Goal: Task Accomplishment & Management: Complete application form

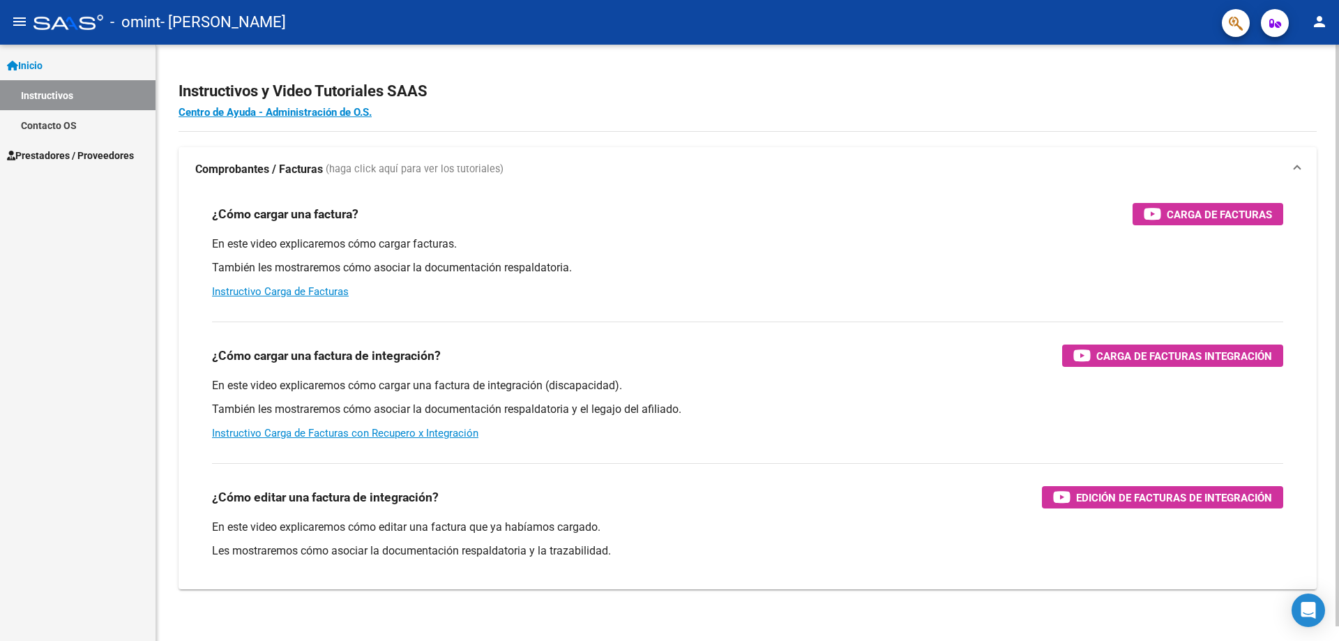
scroll to position [15, 0]
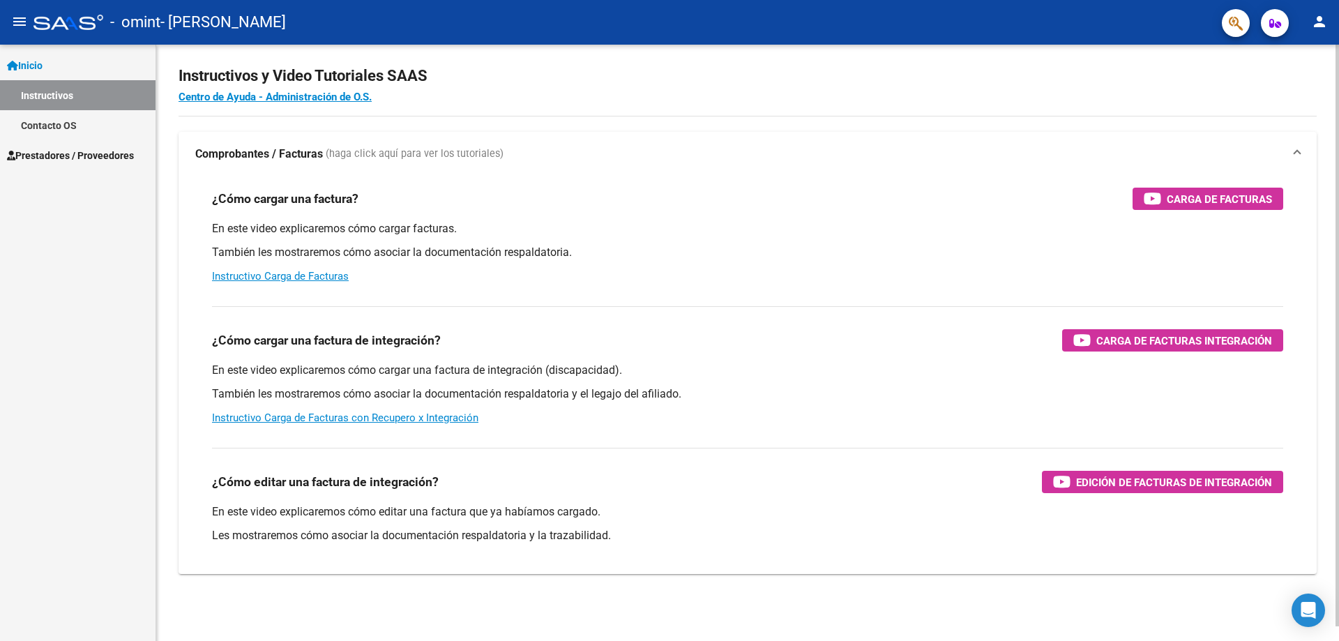
click at [1338, 380] on div at bounding box center [1336, 349] width 3 height 581
click at [83, 156] on span "Prestadores / Proveedores" at bounding box center [70, 155] width 127 height 15
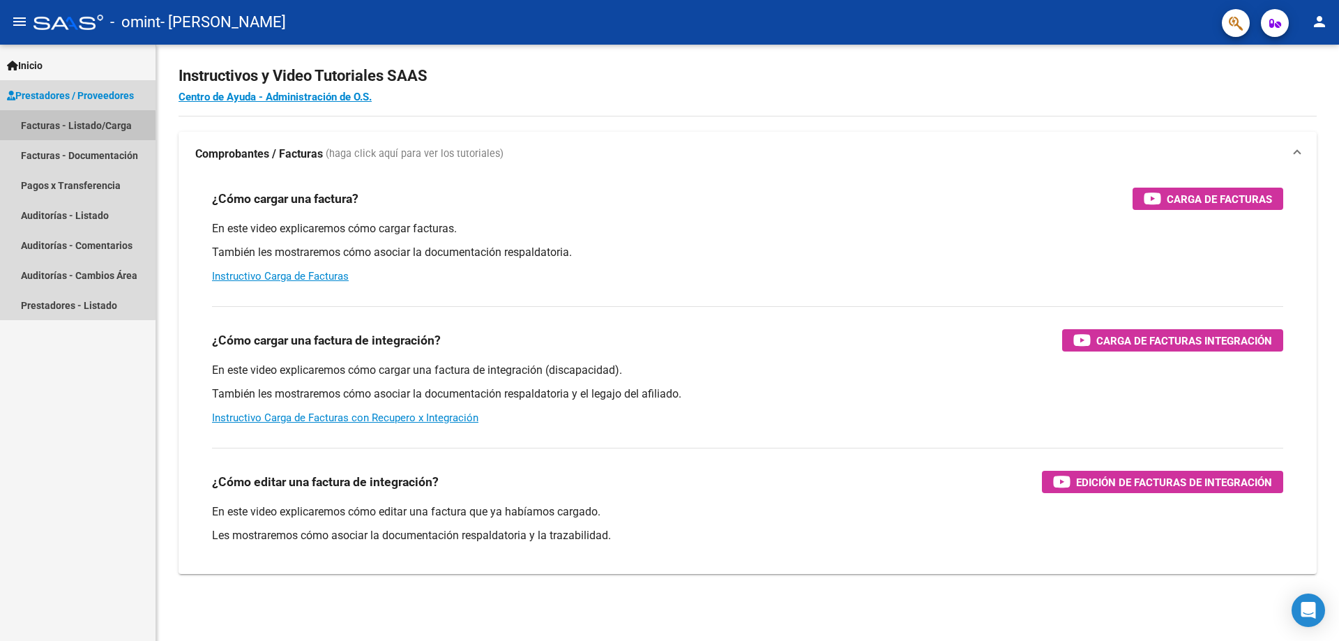
click at [47, 128] on link "Facturas - Listado/Carga" at bounding box center [77, 125] width 155 height 30
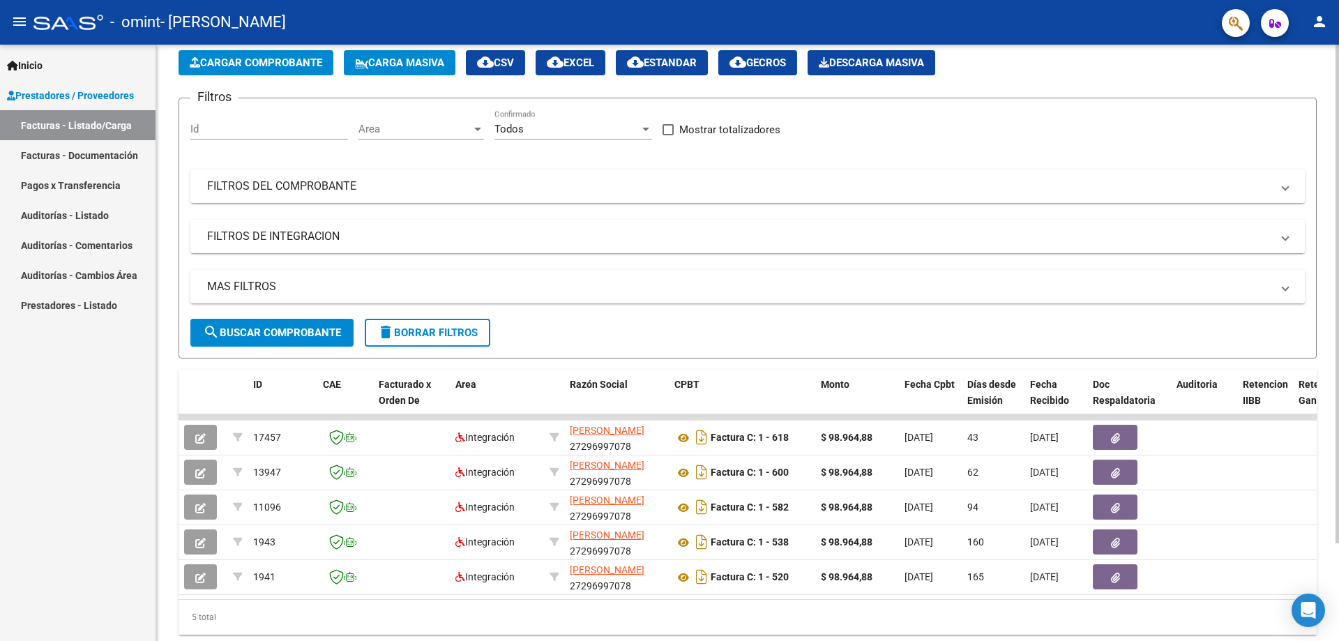
scroll to position [73, 0]
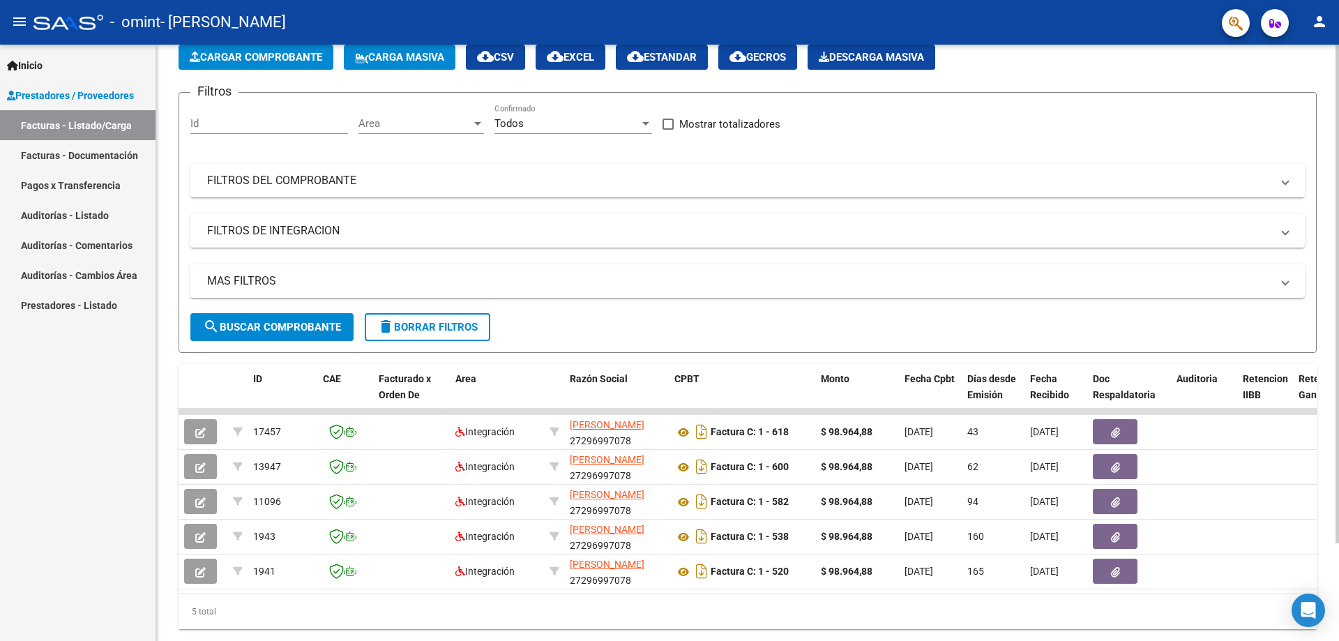
click at [1337, 277] on div at bounding box center [1336, 361] width 3 height 498
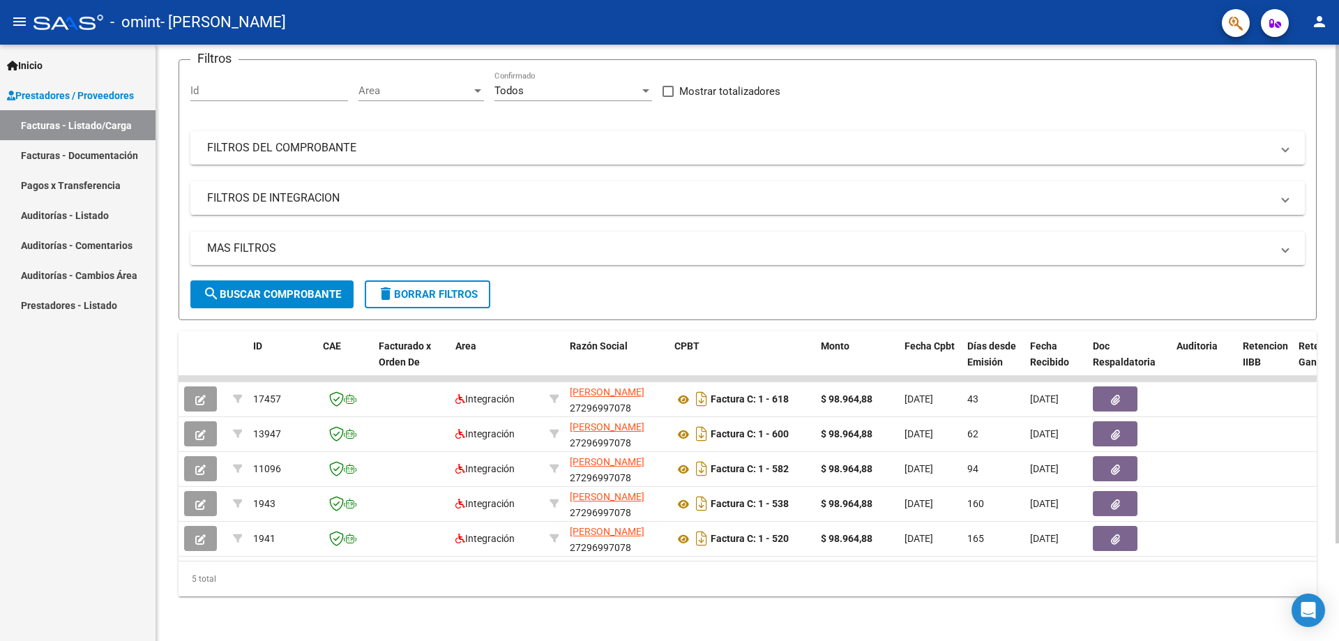
click at [1332, 311] on div "Video tutorial PRESTADORES -> Listado de CPBTs Emitidos por Prestadores / Prove…" at bounding box center [749, 290] width 1186 height 702
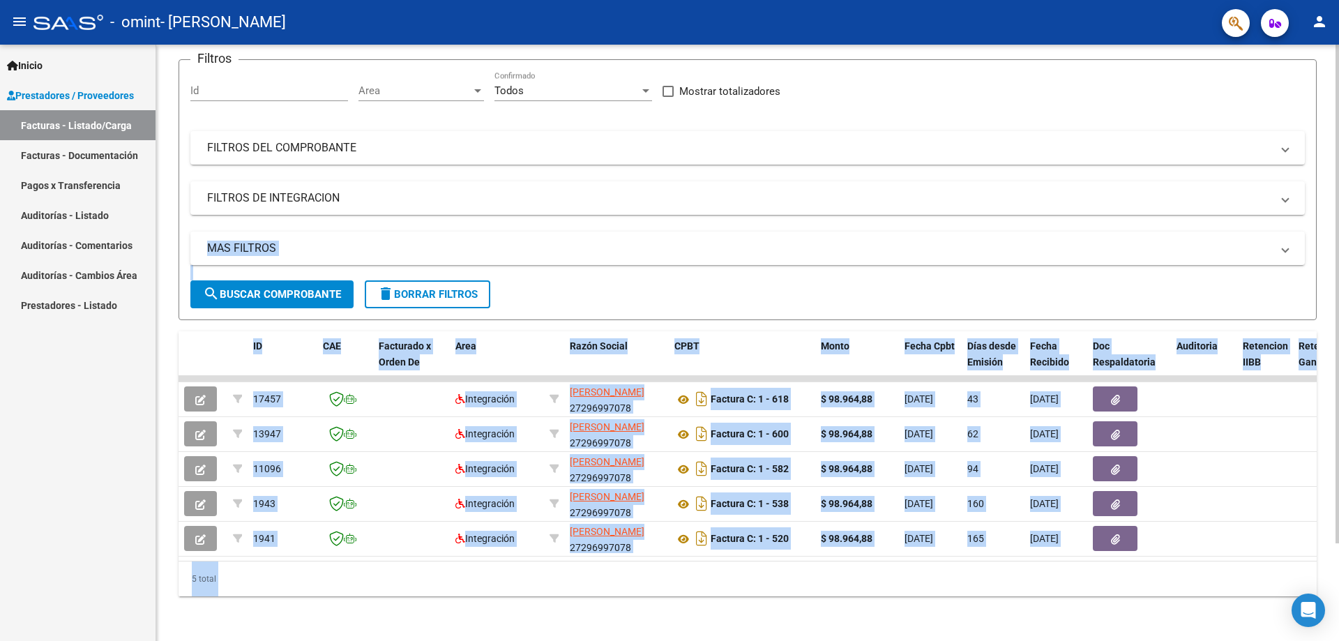
drag, startPoint x: 1334, startPoint y: 273, endPoint x: 1338, endPoint y: 158, distance: 115.1
click at [1338, 158] on div "Video tutorial PRESTADORES -> Listado de CPBTs Emitidos por Prestadores / Prove…" at bounding box center [749, 290] width 1186 height 702
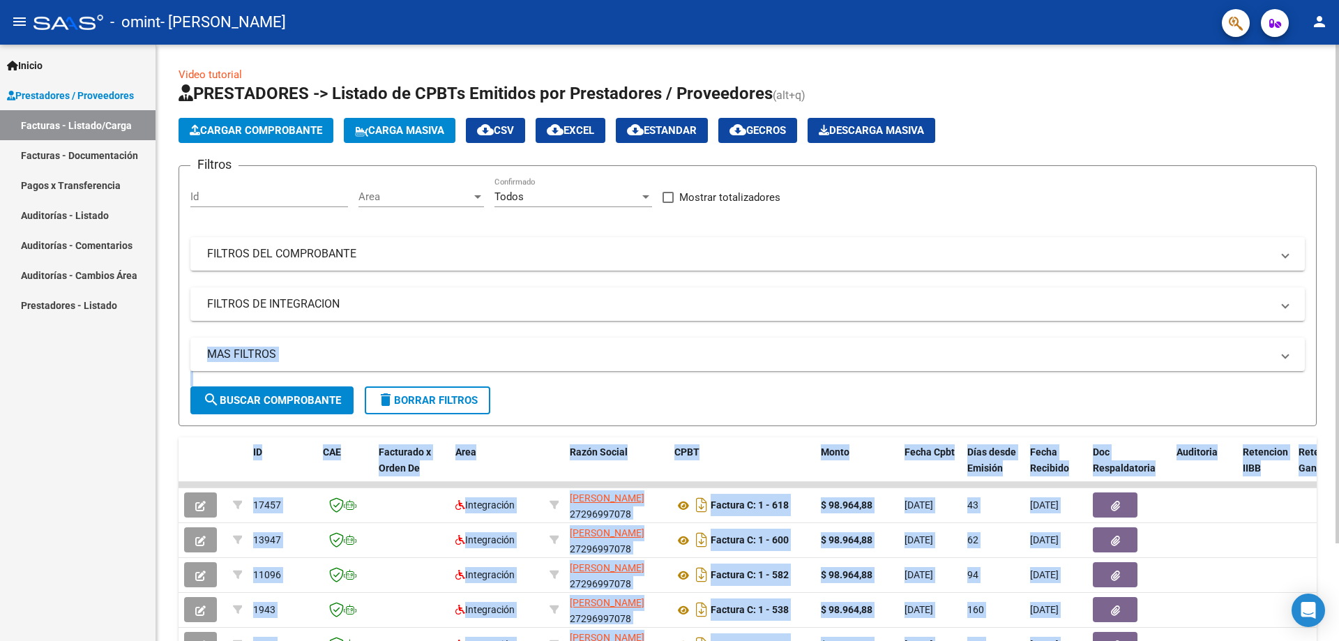
click at [1338, 117] on div at bounding box center [1336, 343] width 3 height 596
click at [300, 127] on span "Cargar Comprobante" at bounding box center [256, 130] width 132 height 13
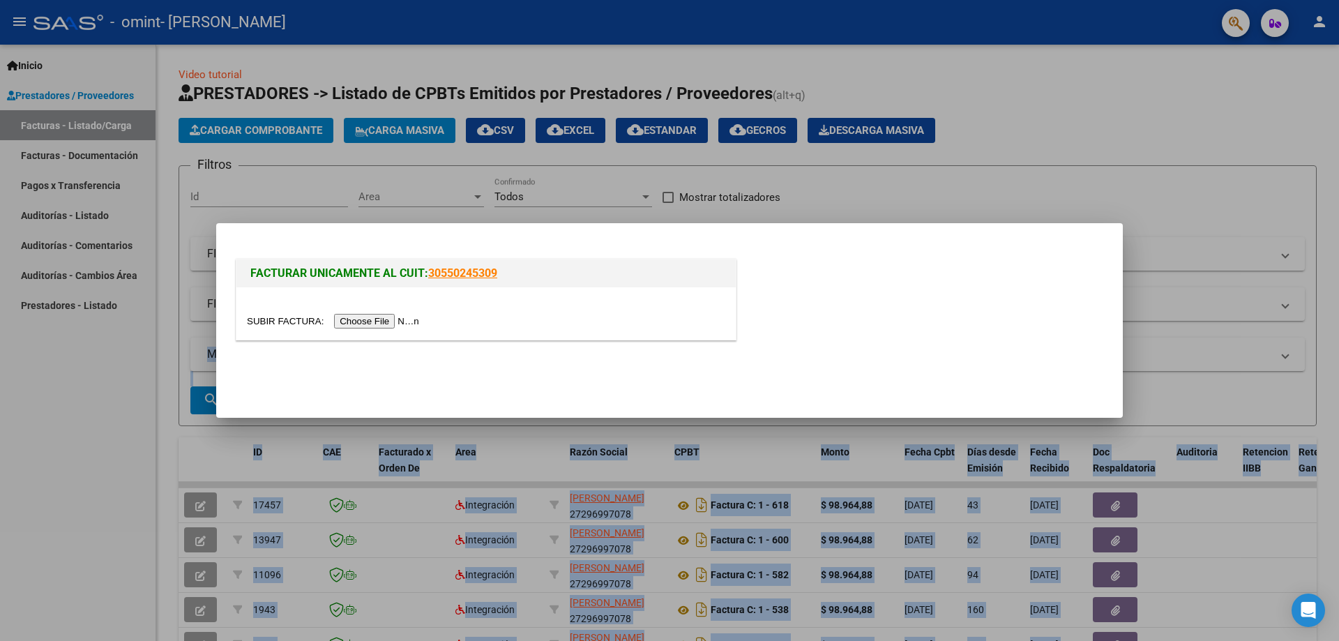
click at [374, 321] on input "file" at bounding box center [335, 321] width 176 height 15
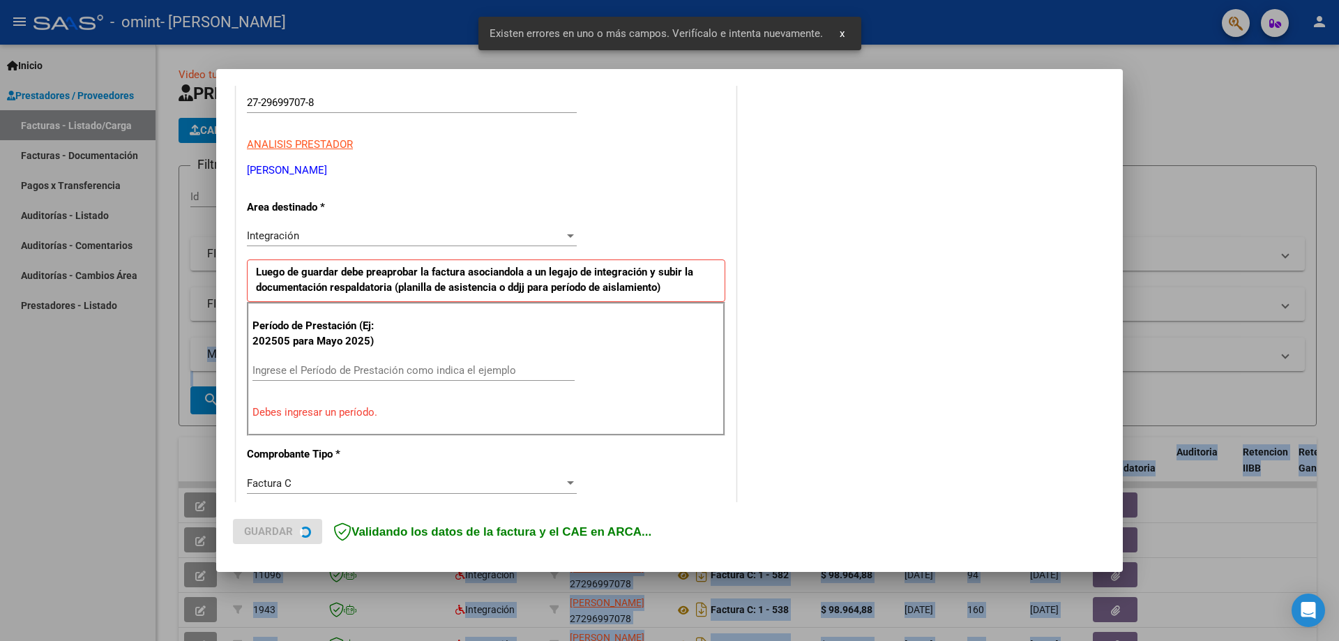
scroll to position [251, 0]
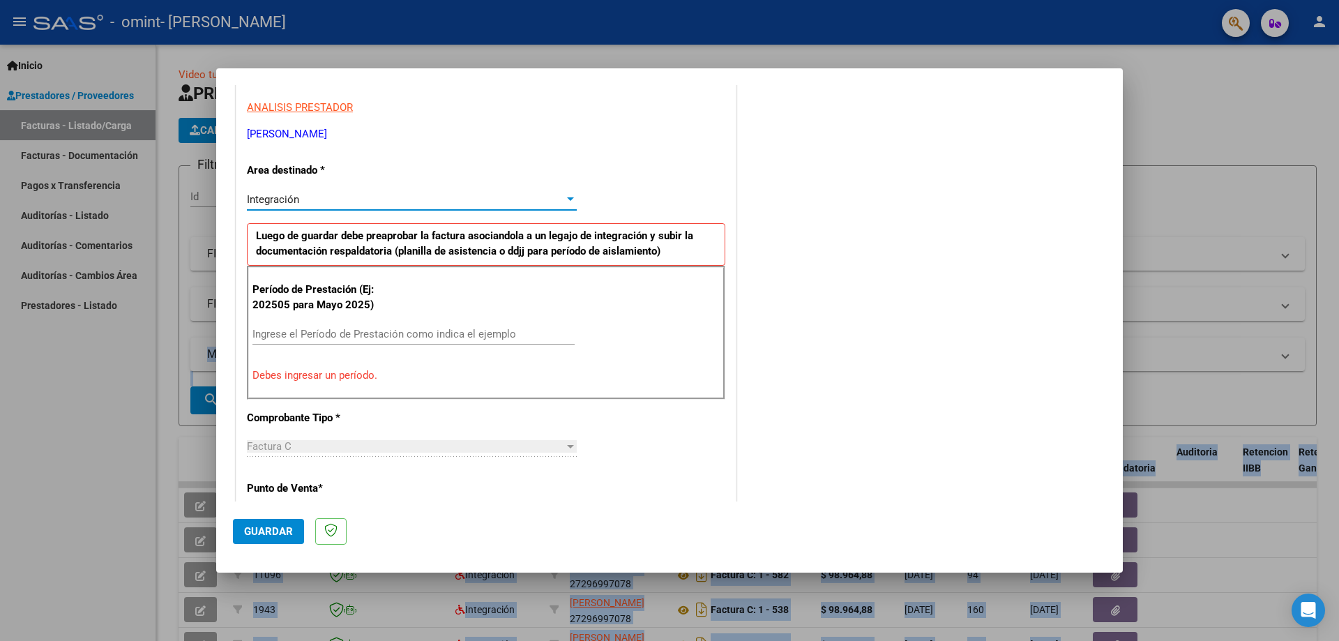
click at [568, 199] on div at bounding box center [570, 198] width 7 height 3
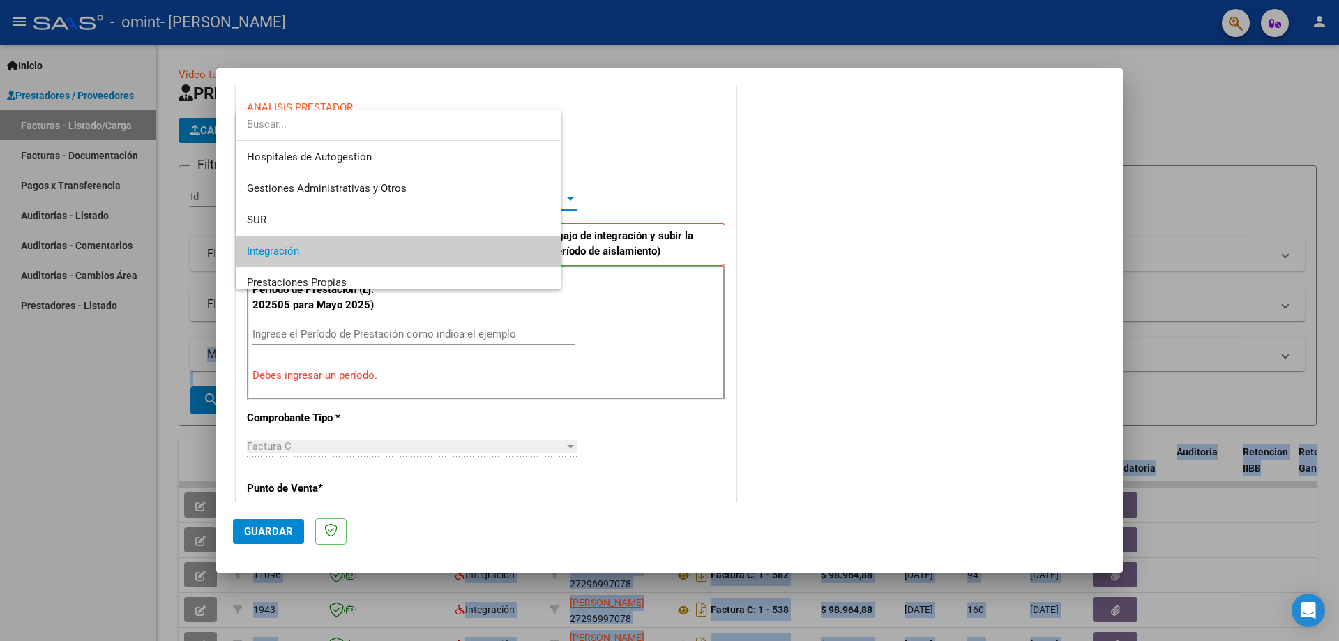
scroll to position [52, 0]
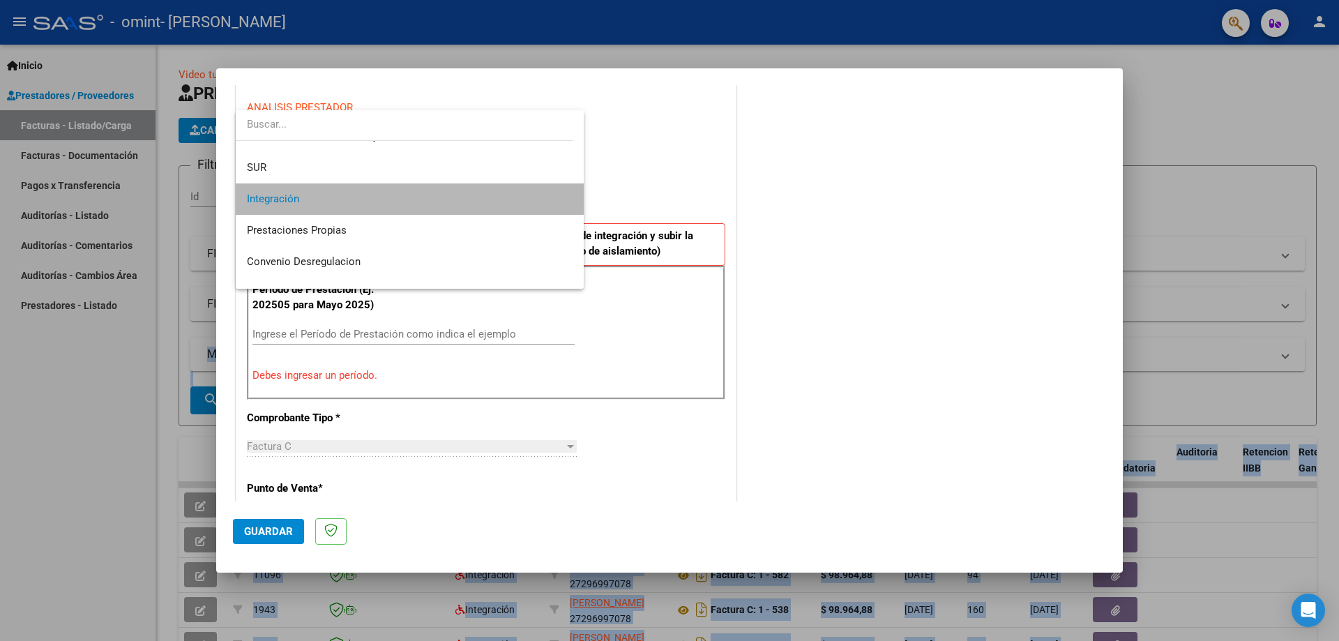
click at [542, 197] on span "Integración" at bounding box center [410, 198] width 326 height 31
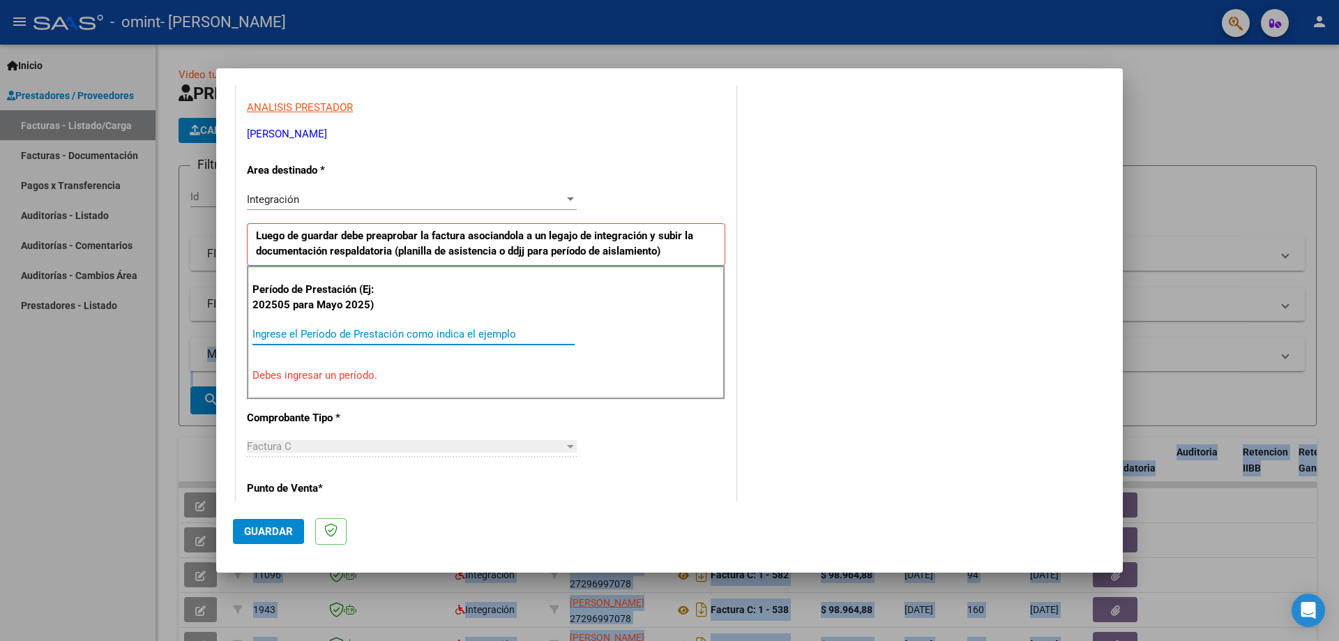
click at [472, 335] on input "Ingrese el Período de Prestación como indica el ejemplo" at bounding box center [413, 334] width 322 height 13
click at [432, 336] on input "Ingrese el Período de Prestación como indica el ejemplo" at bounding box center [413, 334] width 322 height 13
click at [388, 370] on p "Debes ingresar un período." at bounding box center [485, 375] width 467 height 16
click at [356, 380] on p "Debes ingresar un período." at bounding box center [485, 375] width 467 height 16
click at [439, 333] on input "Ingrese el Período de Prestación como indica el ejemplo" at bounding box center [413, 334] width 322 height 13
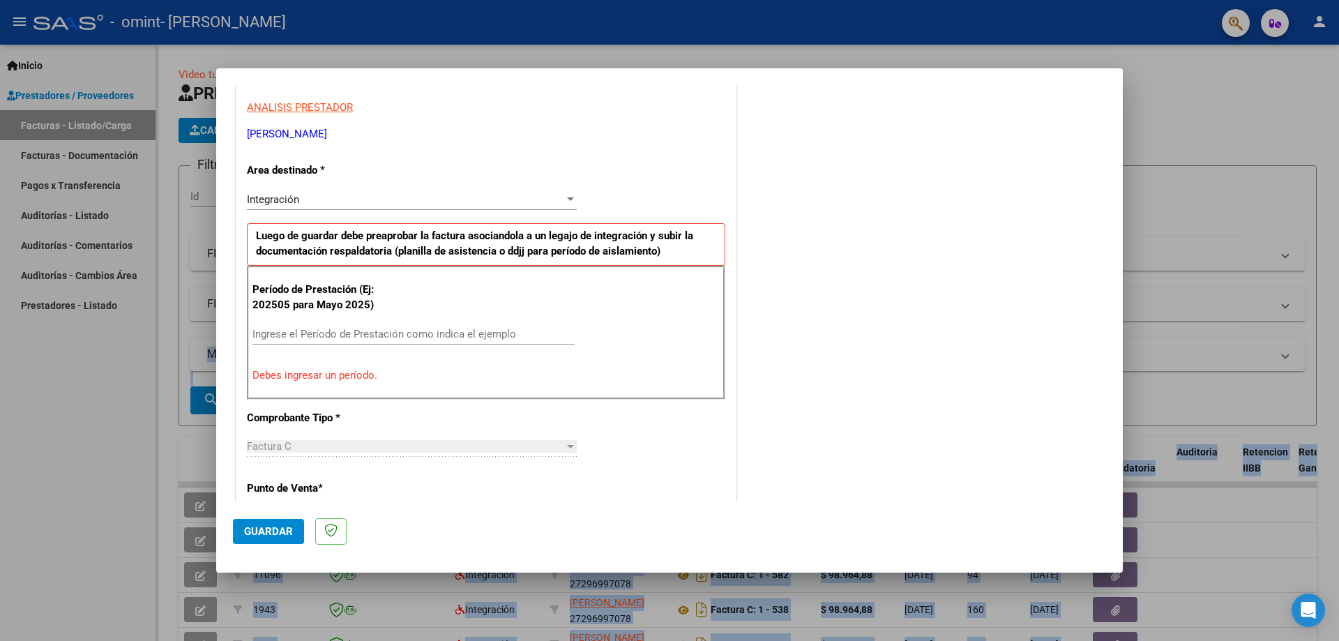
click at [388, 449] on div "Factura C" at bounding box center [405, 446] width 317 height 13
click at [303, 490] on p "Punto de Venta *" at bounding box center [319, 488] width 144 height 16
click at [445, 328] on input "Ingrese el Período de Prestación como indica el ejemplo" at bounding box center [413, 334] width 322 height 13
click at [471, 335] on input "Ingrese el Período de Prestación como indica el ejemplo" at bounding box center [413, 334] width 322 height 13
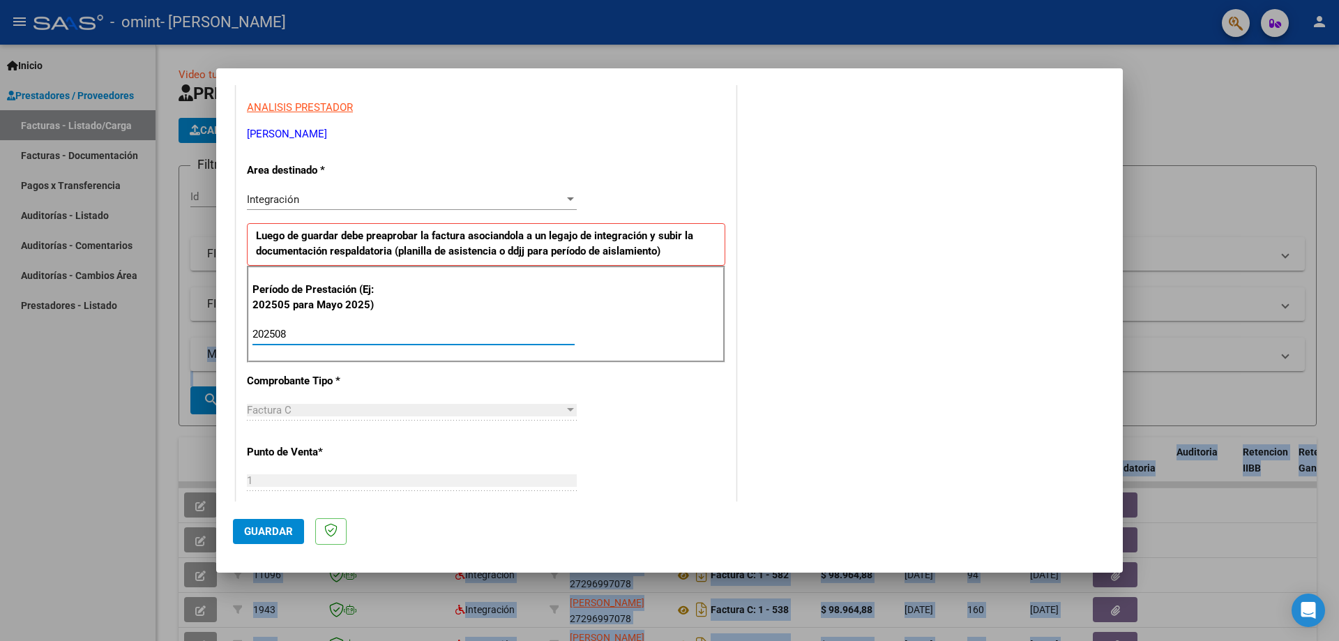
type input "202508"
click at [278, 527] on span "Guardar" at bounding box center [268, 531] width 49 height 13
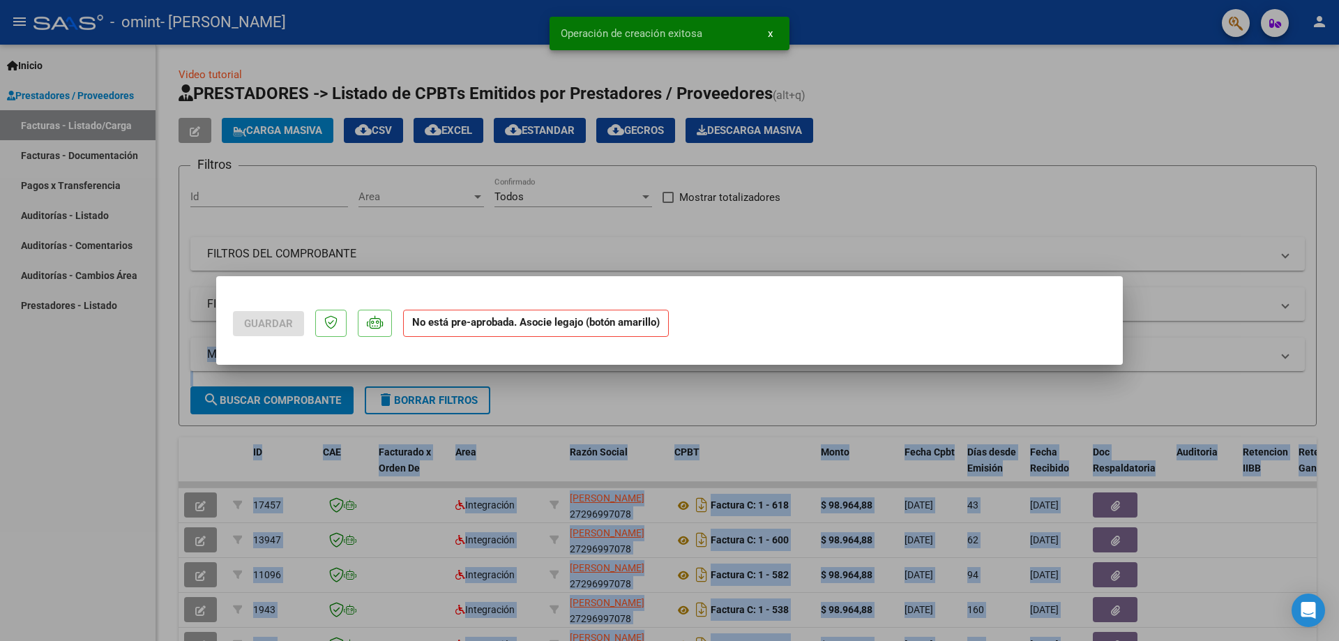
scroll to position [0, 0]
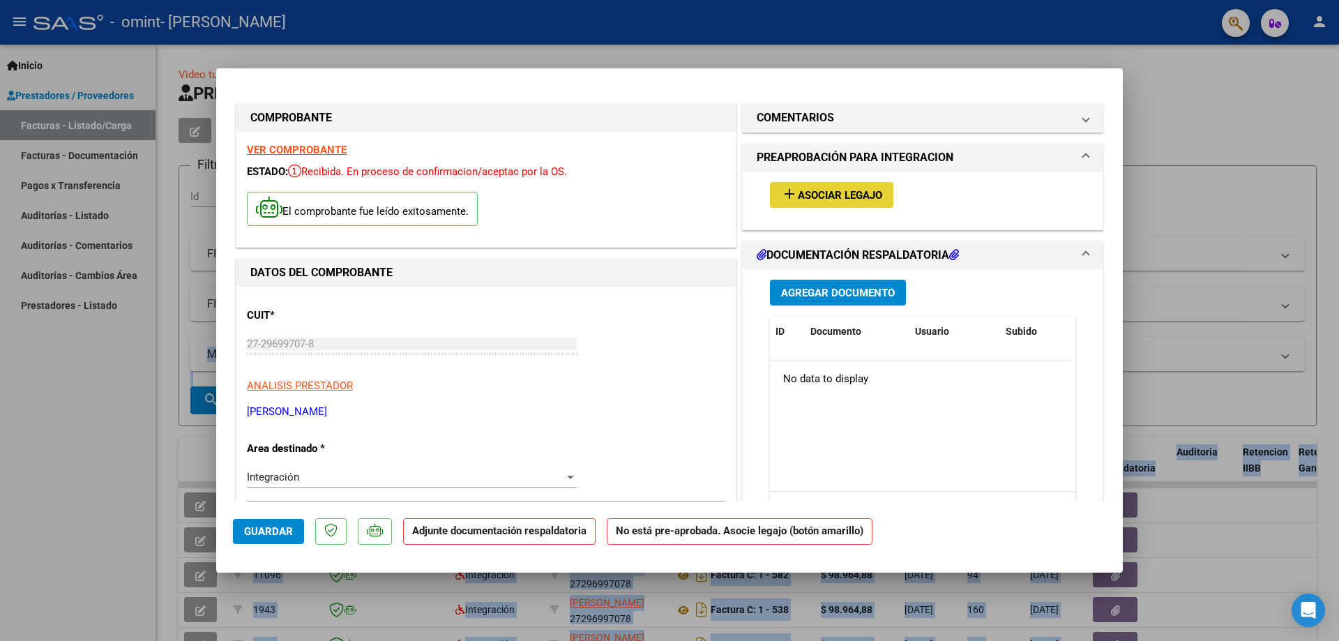
click at [835, 191] on span "Asociar Legajo" at bounding box center [840, 195] width 84 height 13
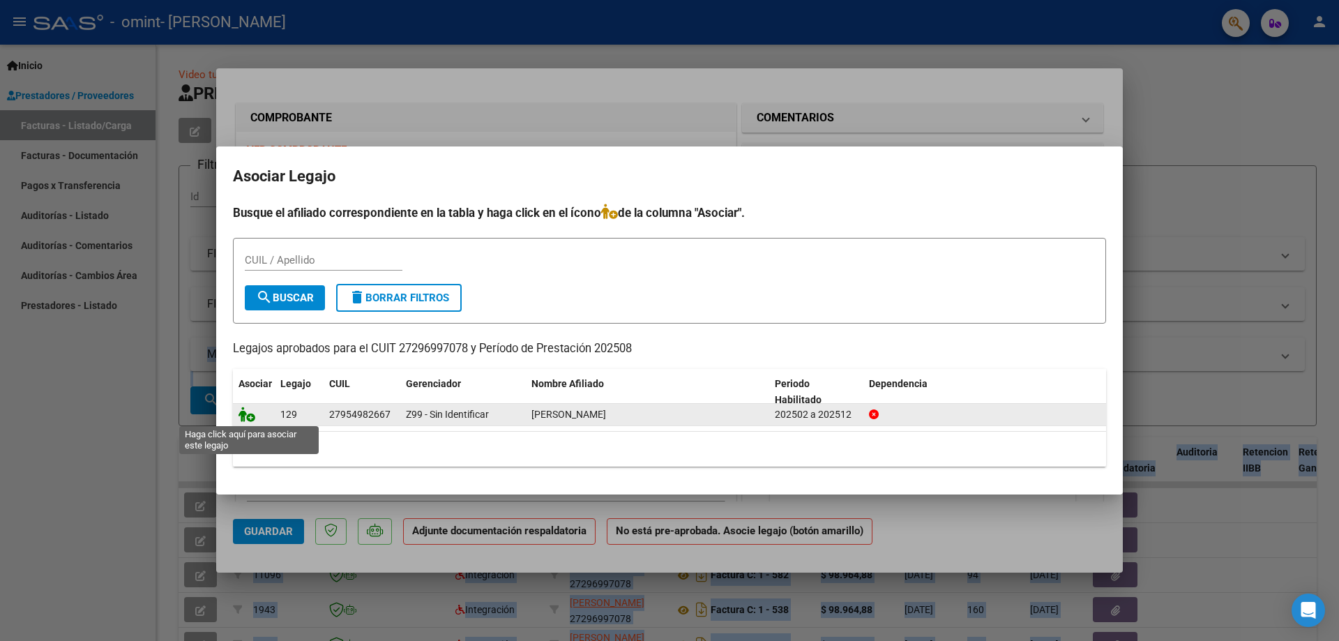
click at [248, 419] on icon at bounding box center [246, 413] width 17 height 15
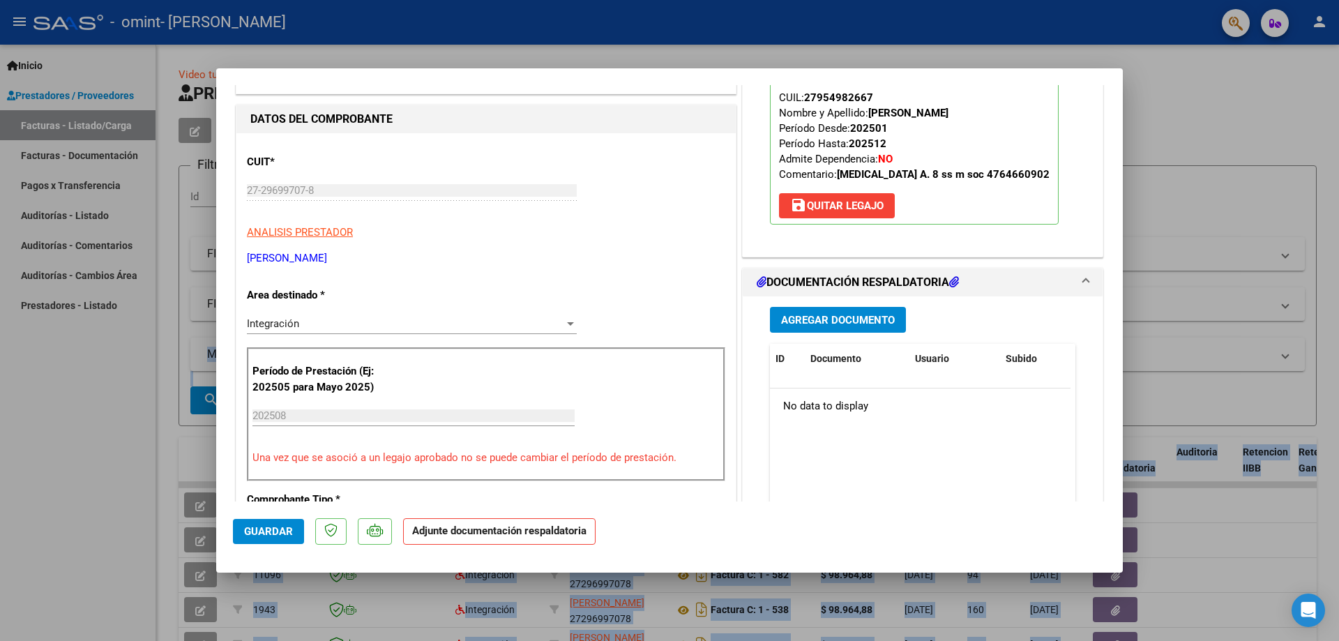
scroll to position [176, 0]
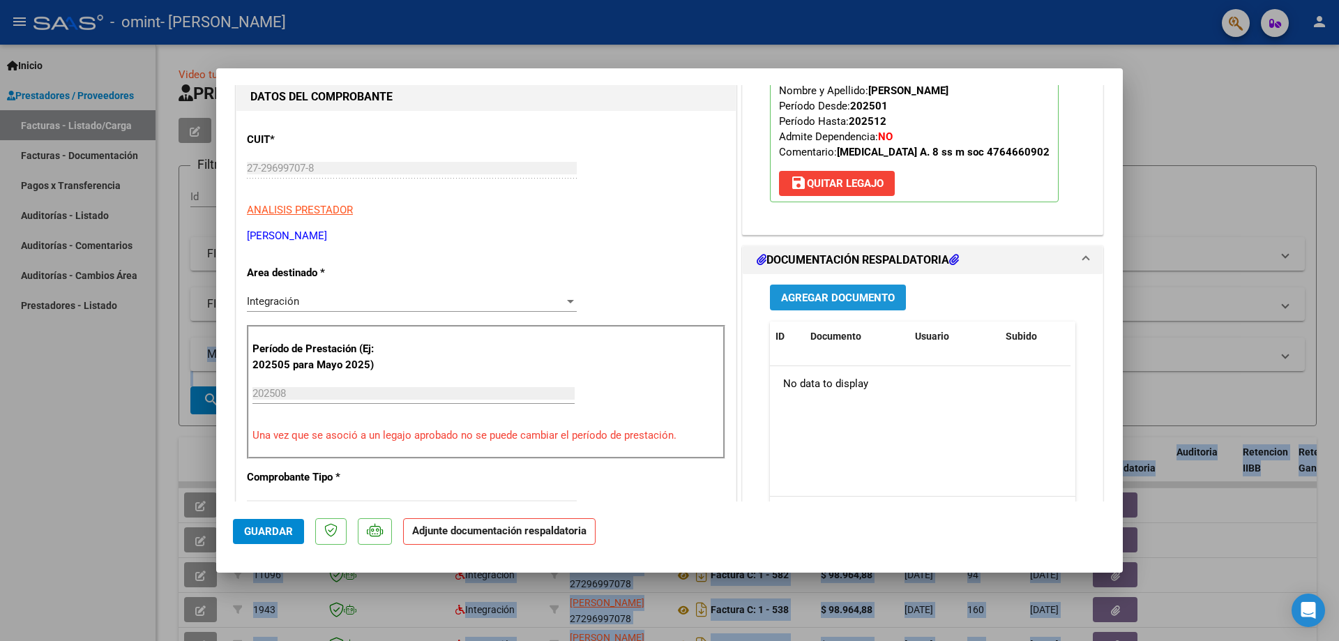
click at [858, 298] on span "Agregar Documento" at bounding box center [838, 297] width 114 height 13
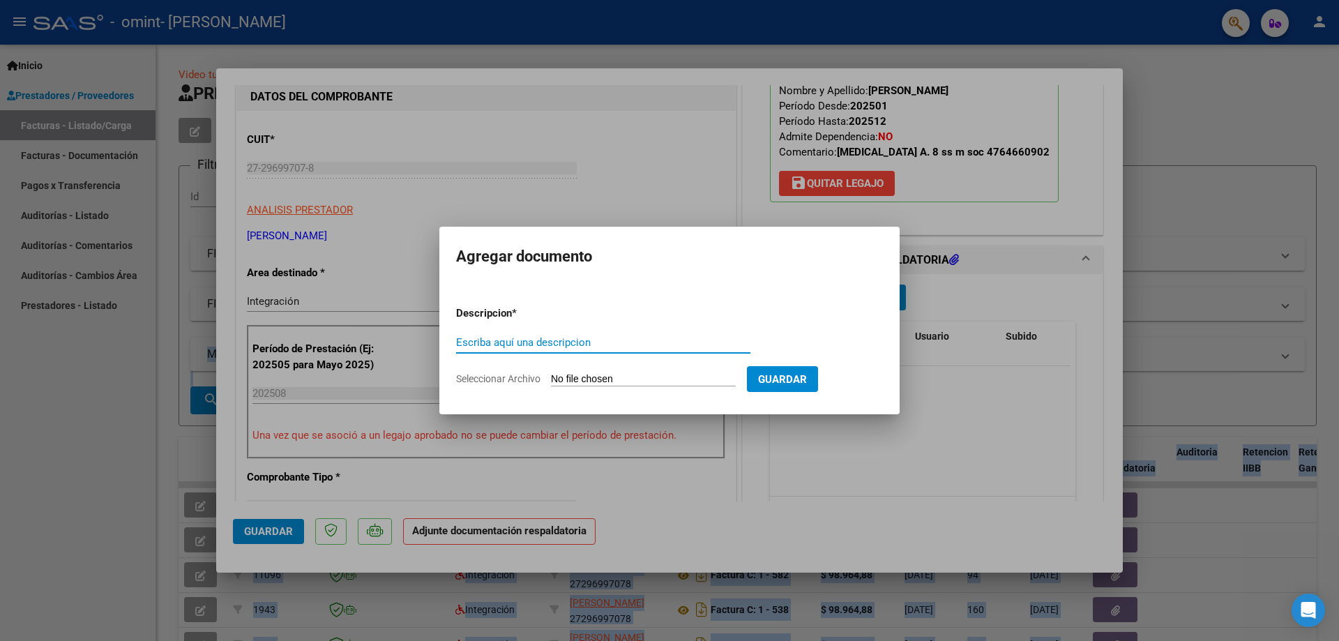
click at [515, 347] on input "Escriba aquí una descripcion" at bounding box center [603, 342] width 294 height 13
type input "f"
type input "p"
click at [515, 347] on input "factura" at bounding box center [603, 342] width 294 height 13
type input "factura"
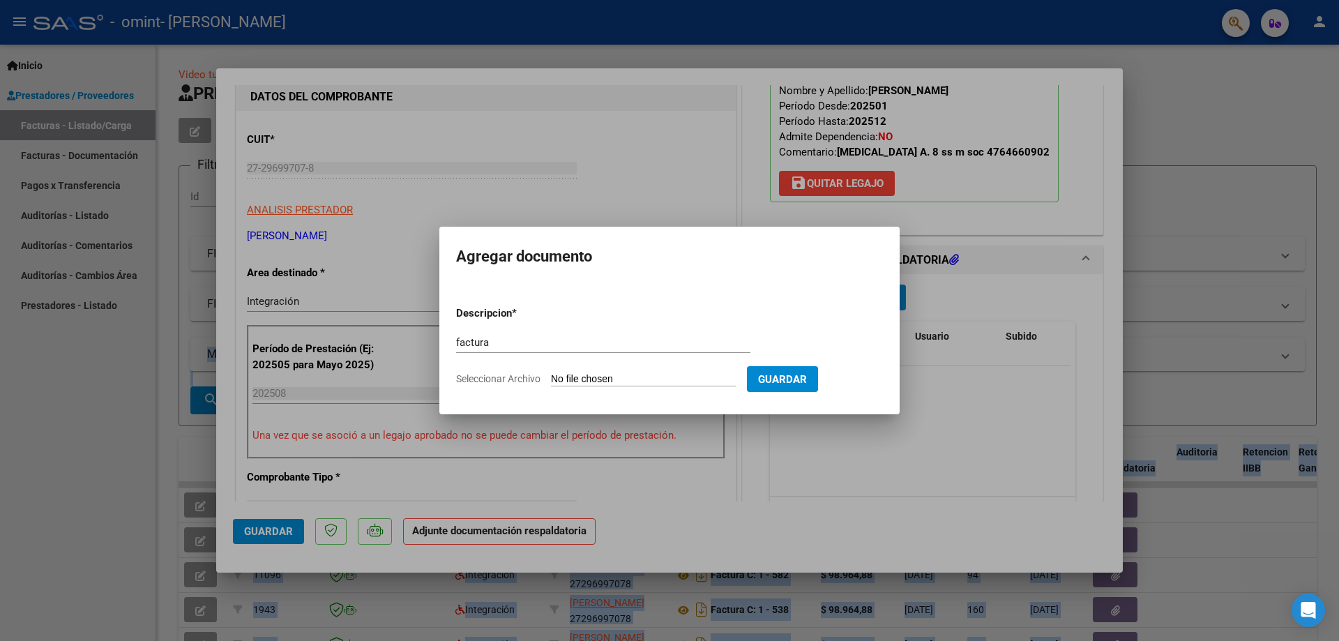
click at [582, 379] on input "Seleccionar Archivo" at bounding box center [643, 379] width 185 height 13
type input "C:\fakepath\27296997078_011_00001_00000637.pdf"
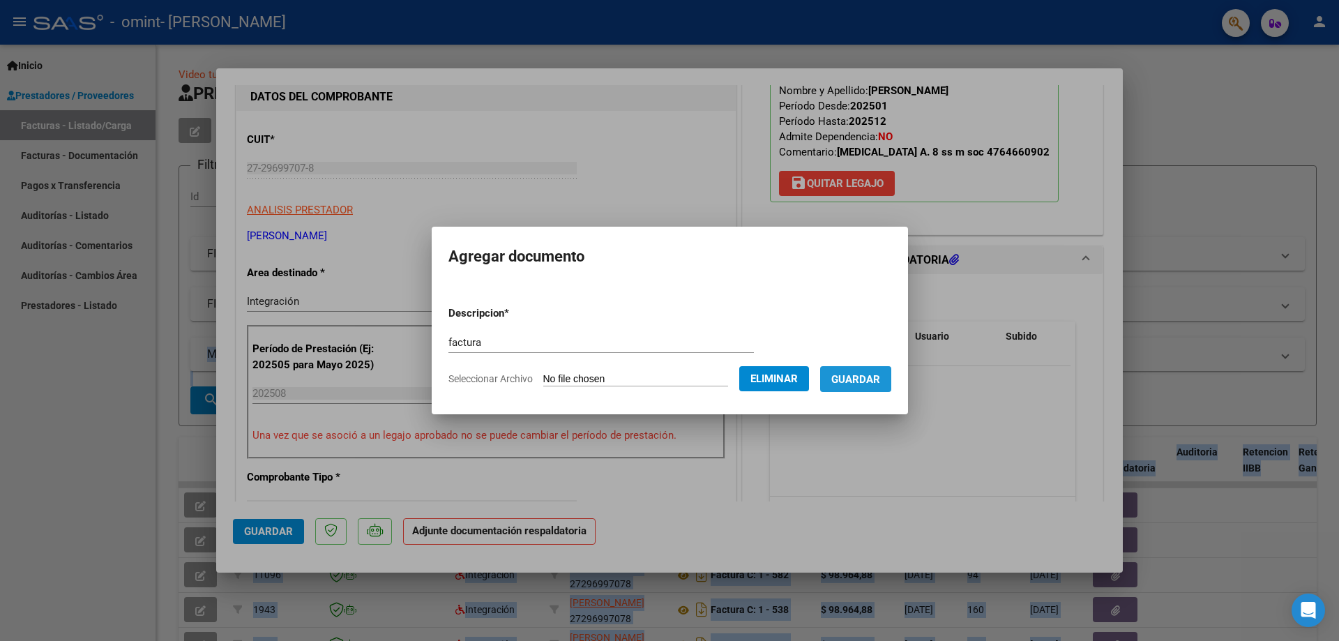
click at [860, 374] on span "Guardar" at bounding box center [855, 379] width 49 height 13
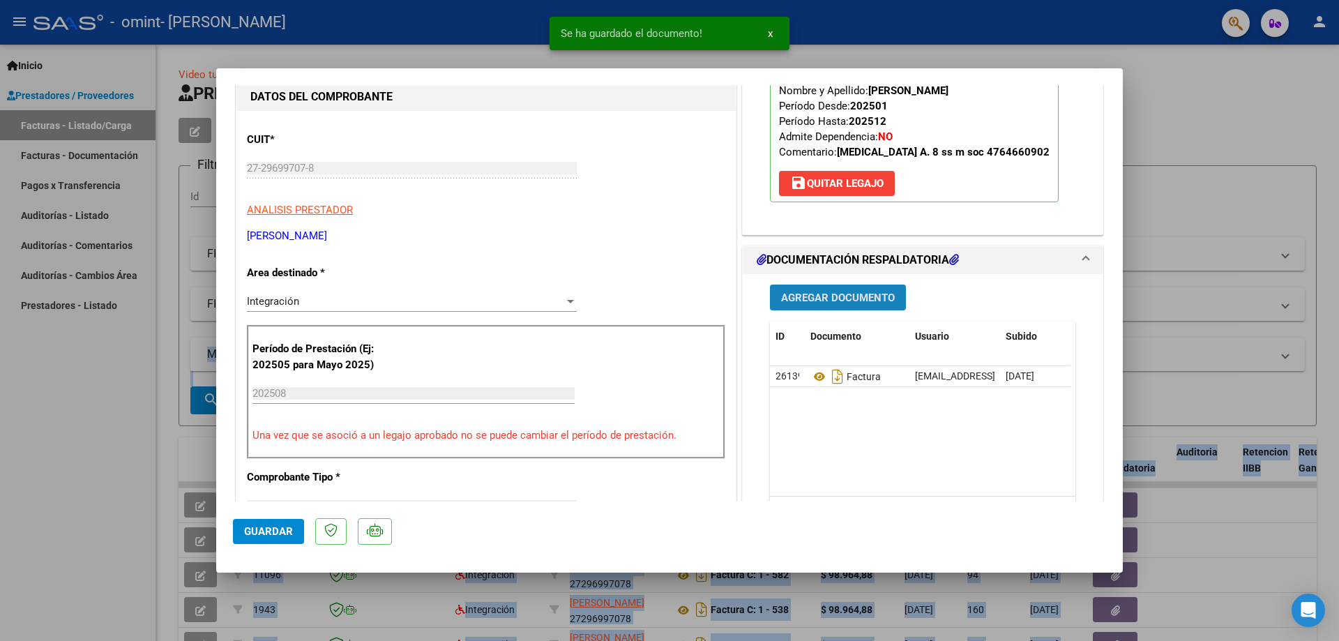
click at [869, 291] on span "Agregar Documento" at bounding box center [838, 297] width 114 height 13
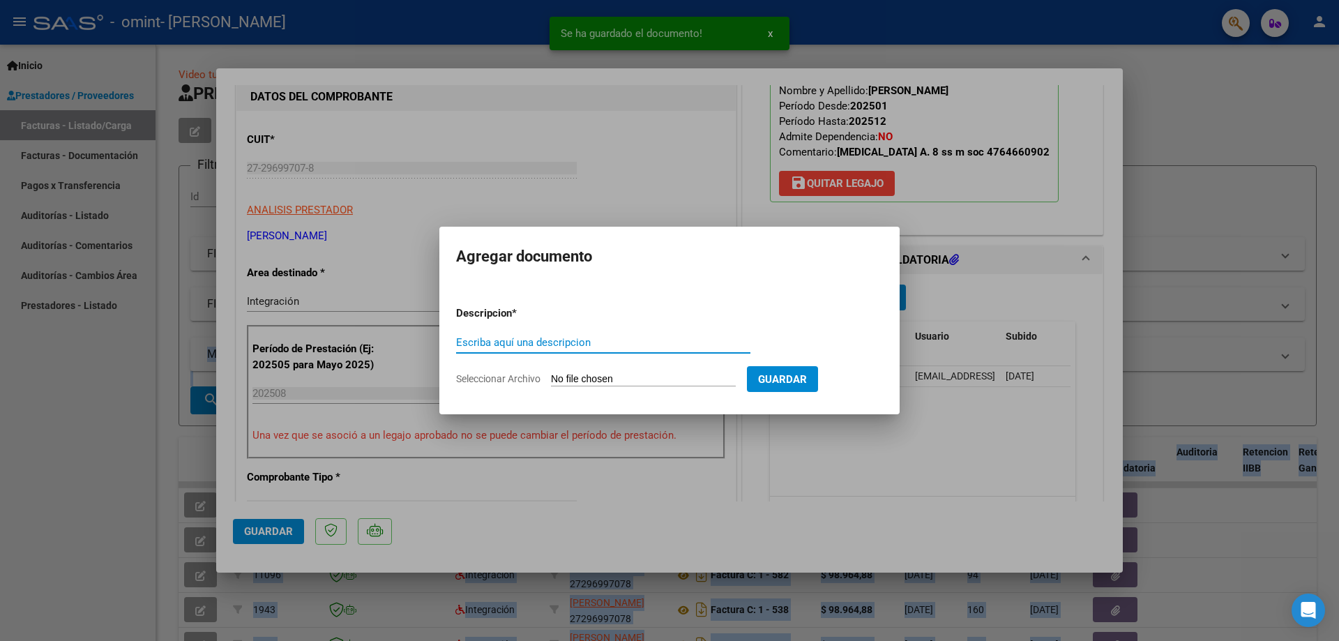
click at [558, 346] on input "Escriba aquí una descripcion" at bounding box center [603, 342] width 294 height 13
type input "planilla de asistencia"
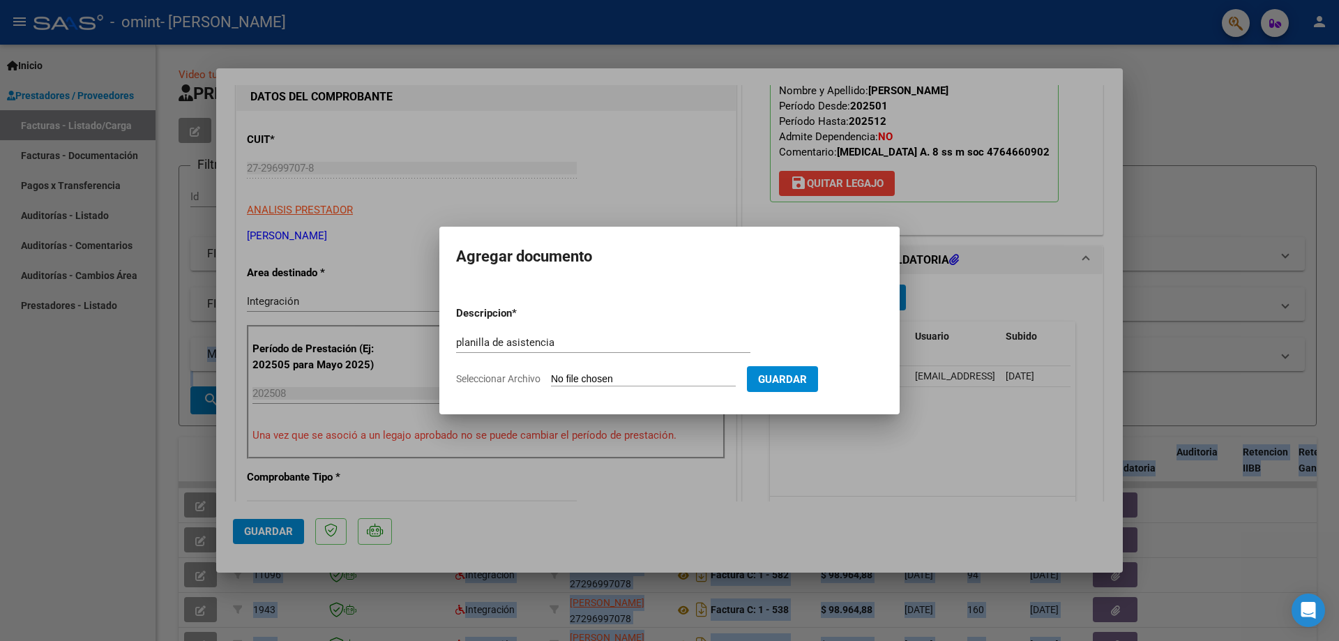
click at [571, 380] on input "Seleccionar Archivo" at bounding box center [643, 379] width 185 height 13
type input "C:\fakepath\WhatsApp Image [DATE] 11.07.45 (2).jpeg"
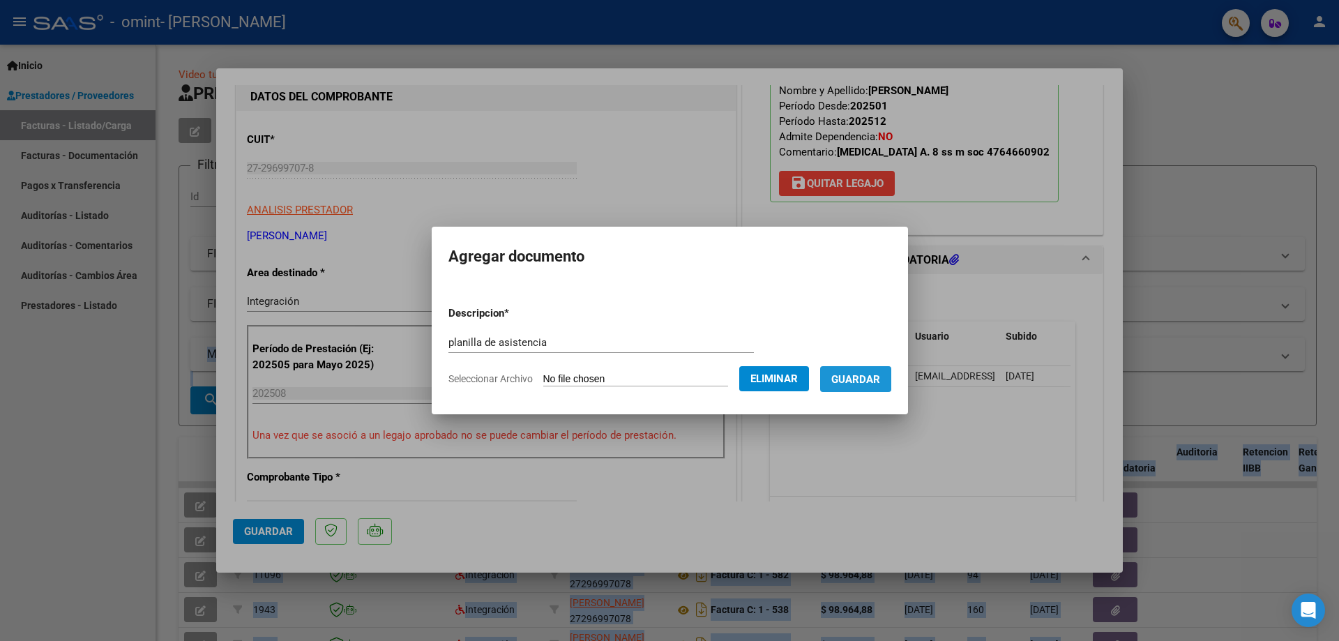
click at [854, 378] on span "Guardar" at bounding box center [855, 379] width 49 height 13
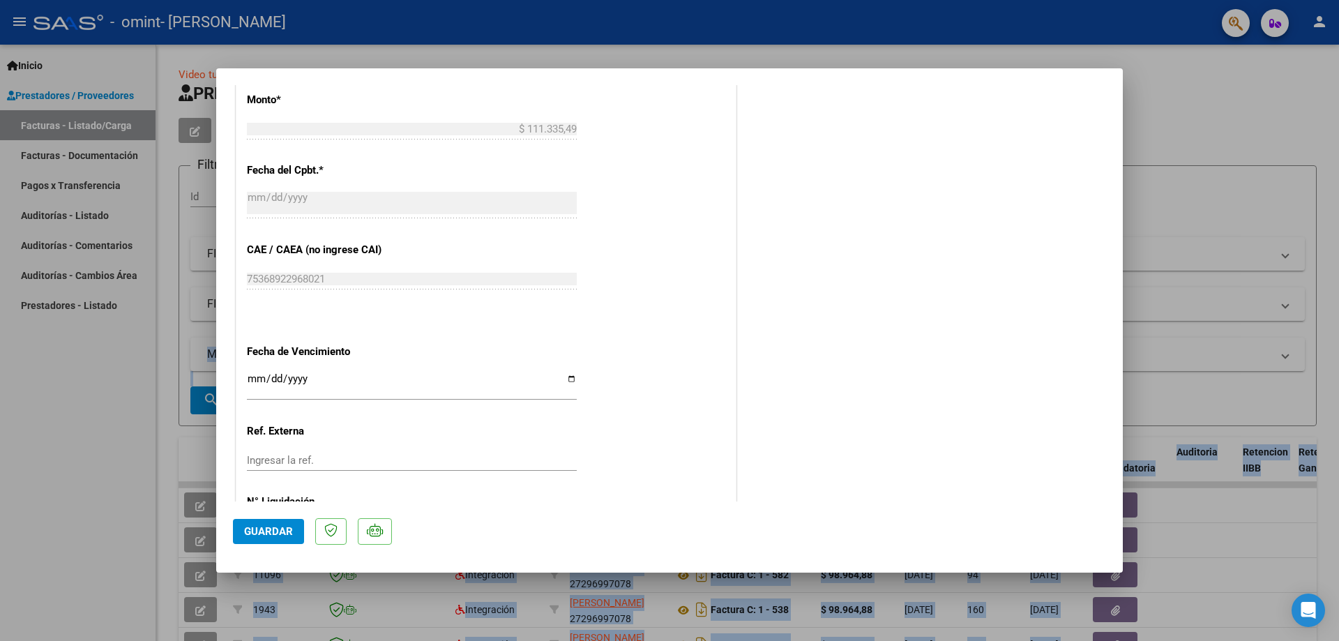
scroll to position [832, 0]
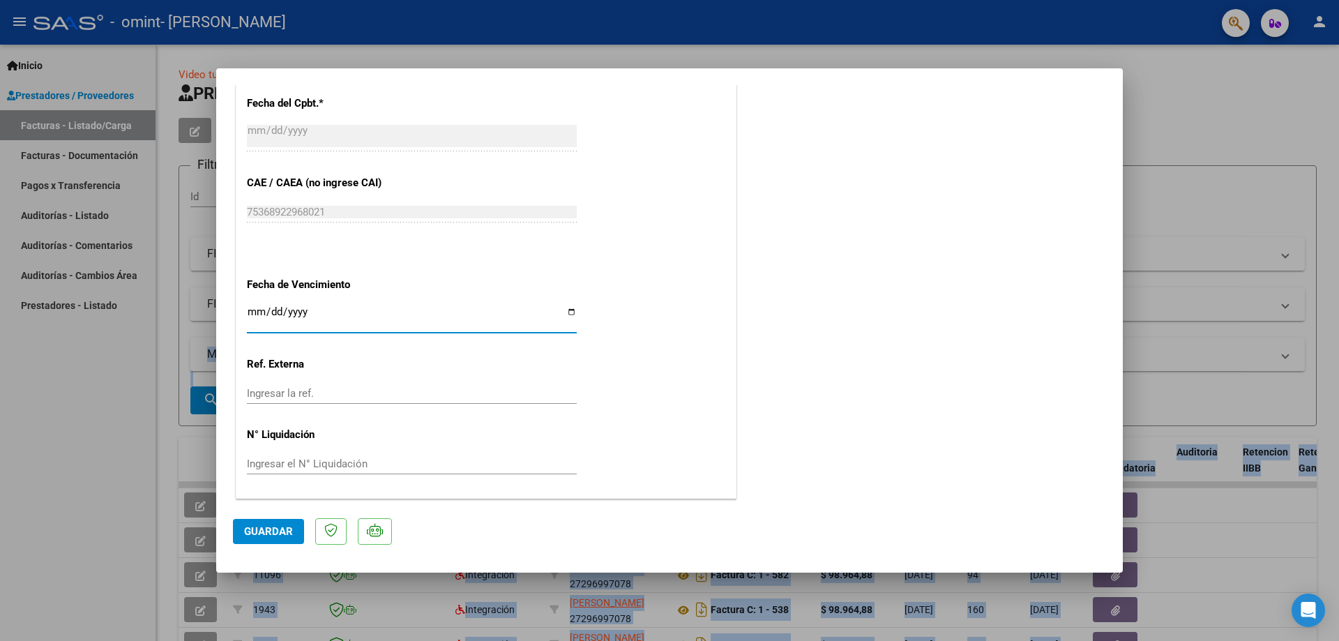
click at [287, 322] on input "Ingresar la fecha" at bounding box center [412, 317] width 330 height 22
click at [305, 305] on div "Ingresar la fecha" at bounding box center [412, 318] width 330 height 30
click at [565, 312] on input "Ingresar la fecha" at bounding box center [412, 317] width 330 height 22
type input "[DATE]"
click at [265, 531] on span "Guardar" at bounding box center [268, 531] width 49 height 13
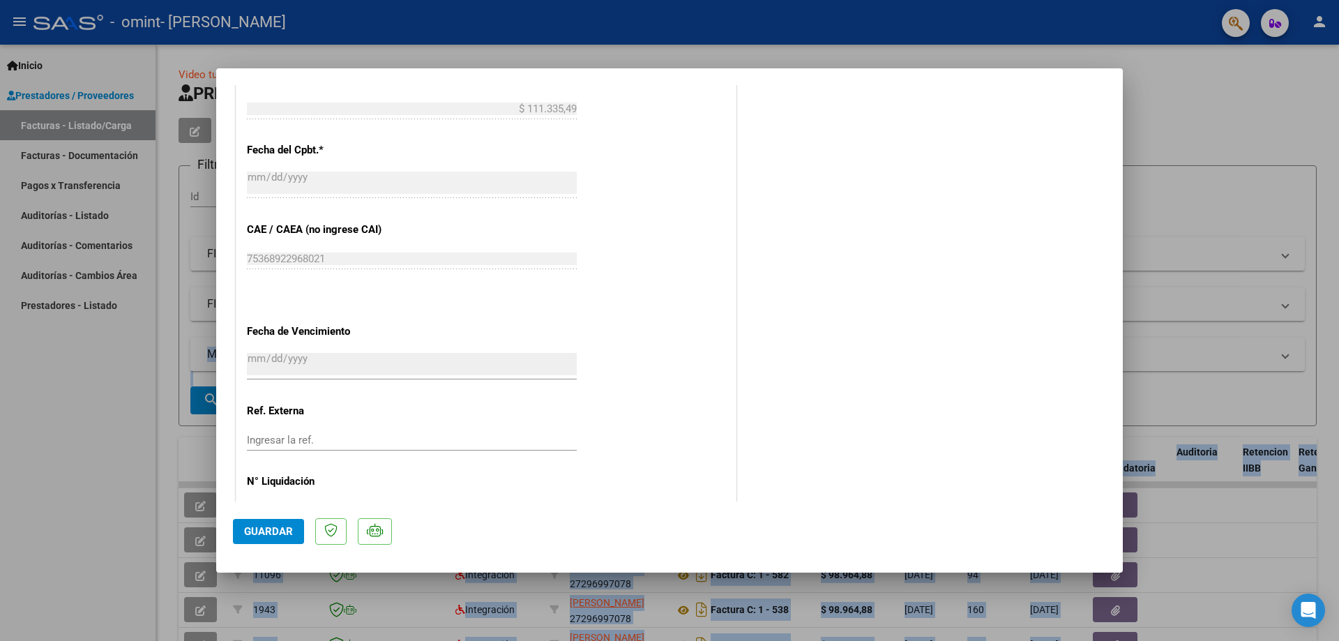
scroll to position [0, 0]
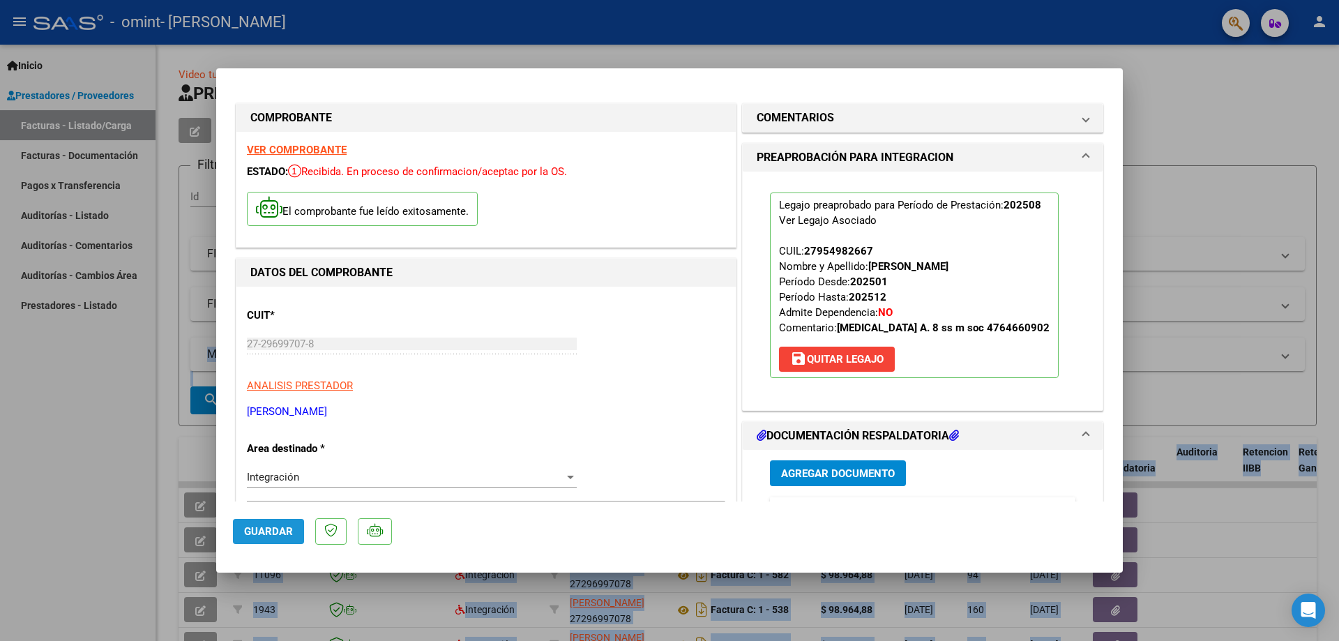
click at [275, 519] on button "Guardar" at bounding box center [268, 531] width 71 height 25
click at [802, 52] on div at bounding box center [669, 320] width 1339 height 641
type input "$ 0,00"
